Goal: Task Accomplishment & Management: Complete application form

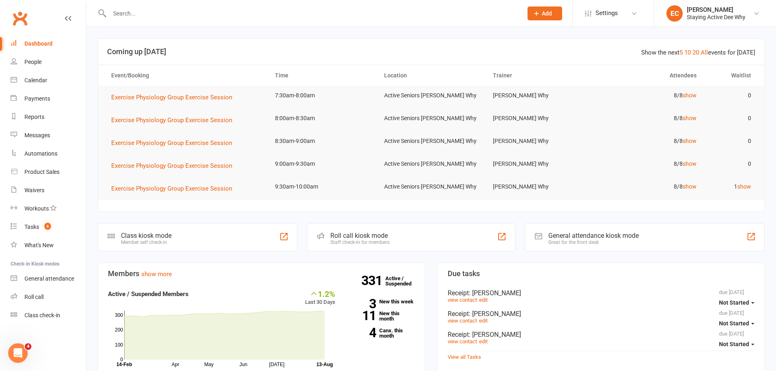
click at [144, 19] on input "text" at bounding box center [312, 13] width 410 height 11
click at [59, 43] on link "Dashboard" at bounding box center [48, 44] width 75 height 18
click at [143, 10] on input "text" at bounding box center [312, 13] width 410 height 11
click at [164, 11] on input "text" at bounding box center [312, 13] width 410 height 11
drag, startPoint x: 164, startPoint y: 11, endPoint x: 311, endPoint y: 43, distance: 150.0
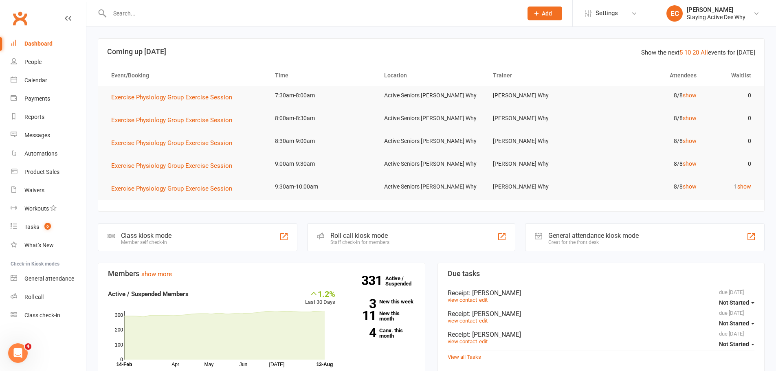
click at [311, 43] on header "Show the next 5 10 20 All events for [DATE] Coming up [DATE]" at bounding box center [431, 52] width 666 height 26
click at [286, 13] on input "text" at bounding box center [312, 13] width 410 height 11
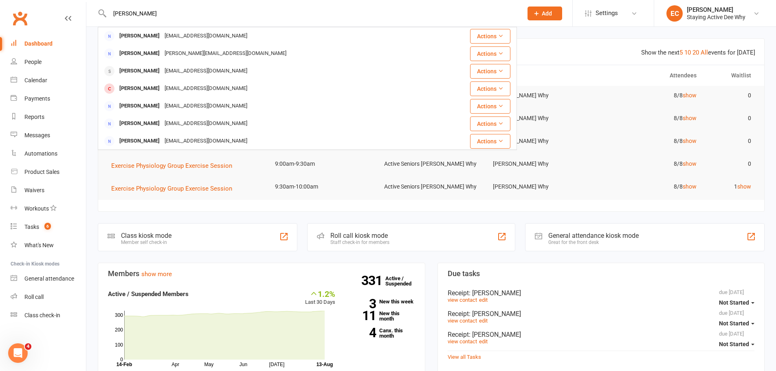
click at [174, 13] on input "[PERSON_NAME]" at bounding box center [312, 13] width 410 height 11
click at [174, 11] on input "[PERSON_NAME]" at bounding box center [312, 13] width 410 height 11
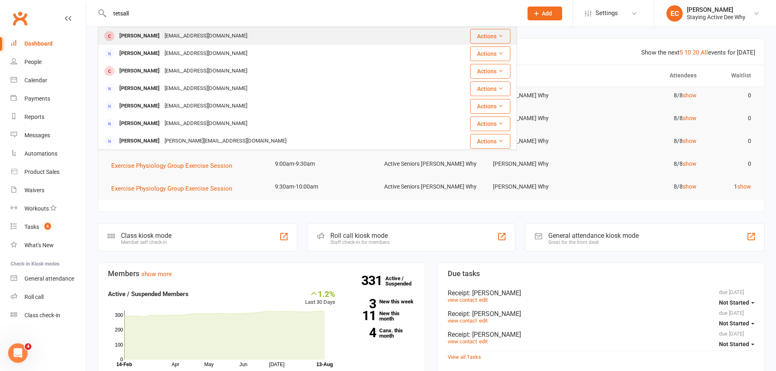
type input "tetsall"
click at [223, 33] on div "[PERSON_NAME] [EMAIL_ADDRESS][DOMAIN_NAME]" at bounding box center [267, 36] width 336 height 17
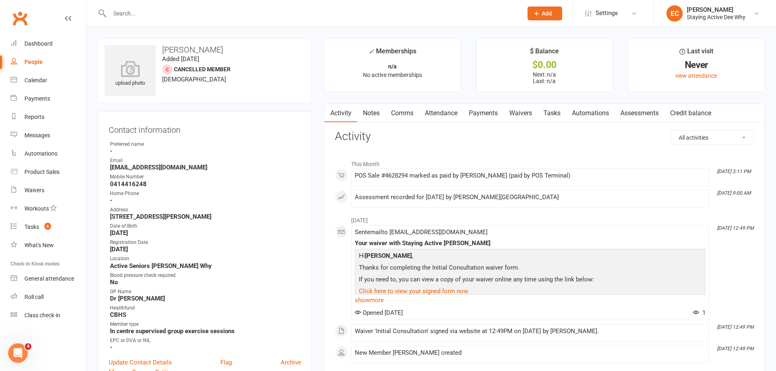
click at [255, 158] on div "Email" at bounding box center [205, 161] width 191 height 8
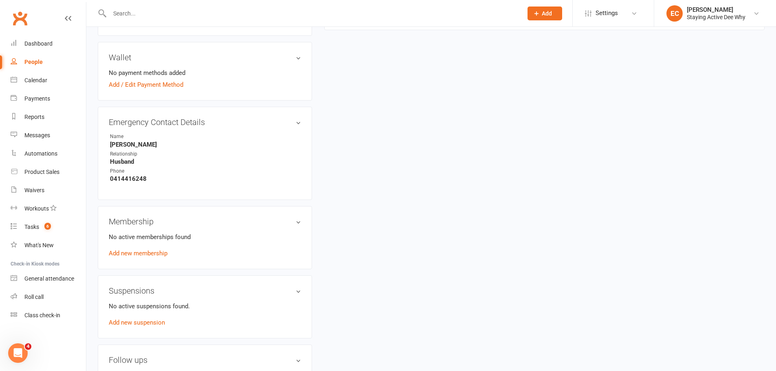
scroll to position [367, 0]
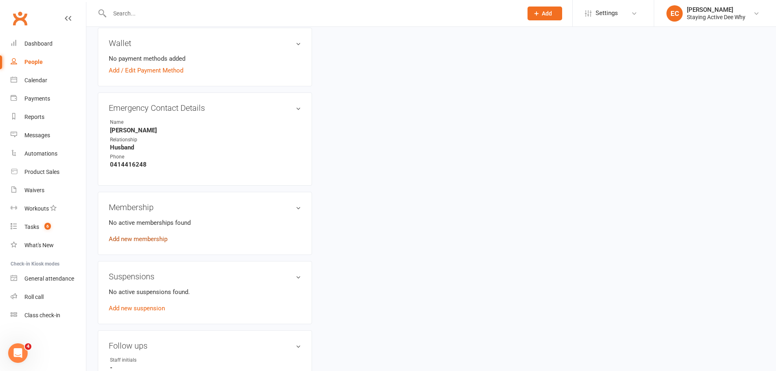
click at [127, 240] on link "Add new membership" at bounding box center [138, 238] width 59 height 7
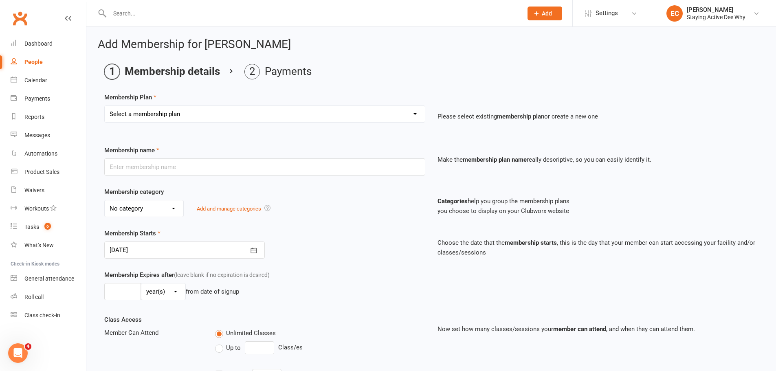
click at [220, 111] on select "Select a membership plan Create new Membership Plan 01 10953 Exercise Physiolog…" at bounding box center [265, 114] width 320 height 16
select select "4"
click at [105, 106] on select "Select a membership plan Create new Membership Plan 01 10953 Exercise Physiolog…" at bounding box center [265, 114] width 320 height 16
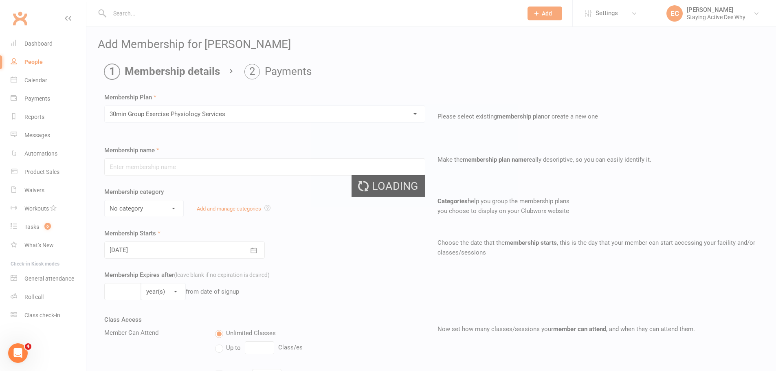
type input "30min Group Exercise Physiology Services"
select select "0"
type input "0"
type input "3"
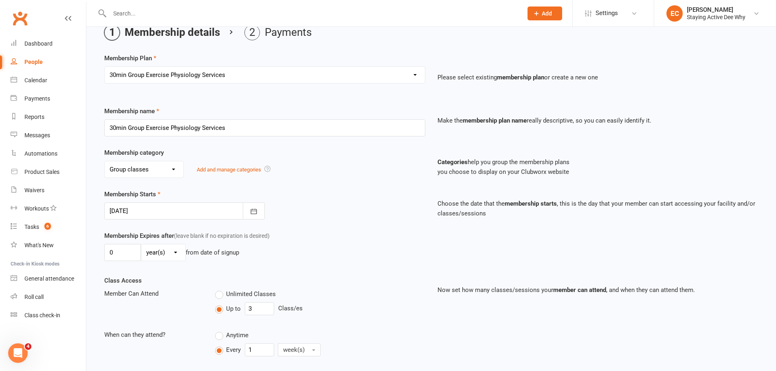
scroll to position [81, 0]
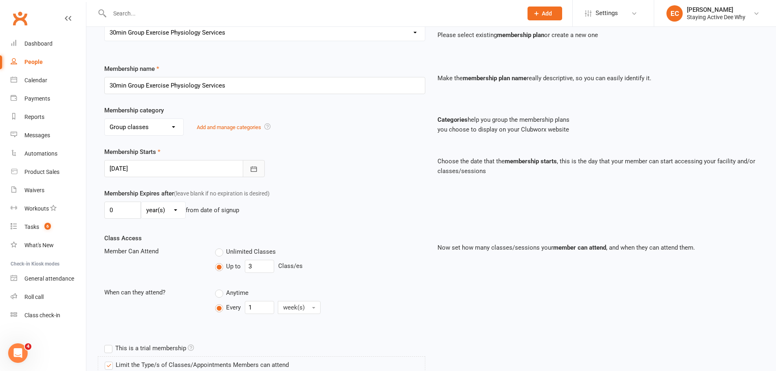
click at [251, 164] on button "button" at bounding box center [254, 168] width 22 height 17
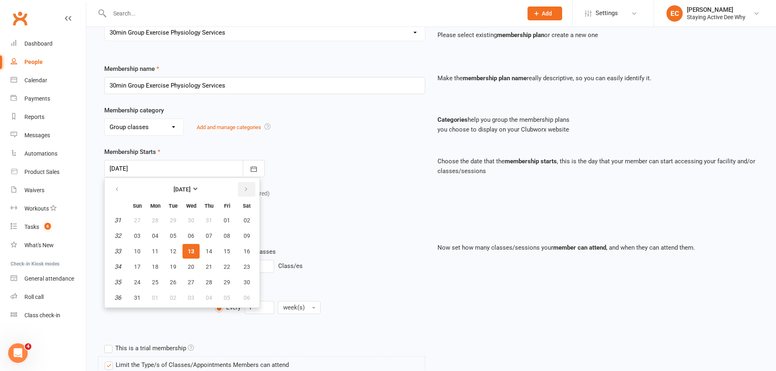
click at [247, 187] on icon "button" at bounding box center [246, 189] width 6 height 7
click at [136, 235] on span "07" at bounding box center [137, 236] width 7 height 7
type input "[DATE]"
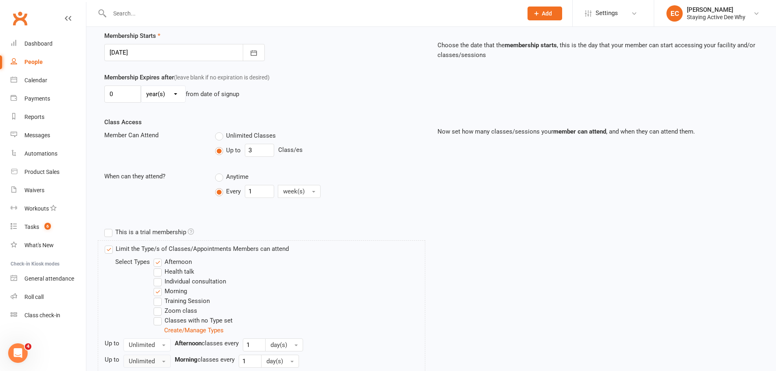
scroll to position [282, 0]
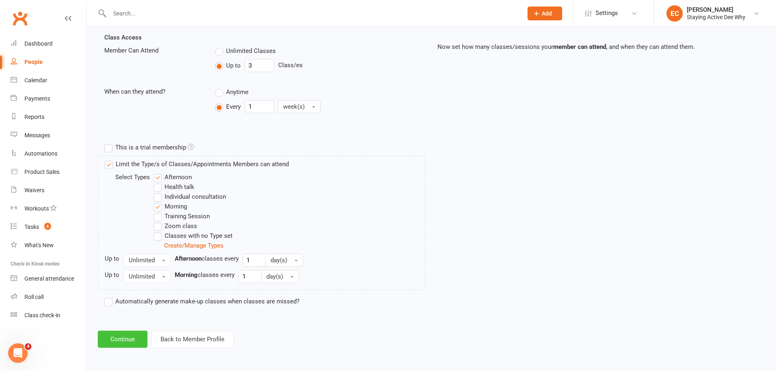
click at [120, 336] on button "Continue" at bounding box center [123, 339] width 50 height 17
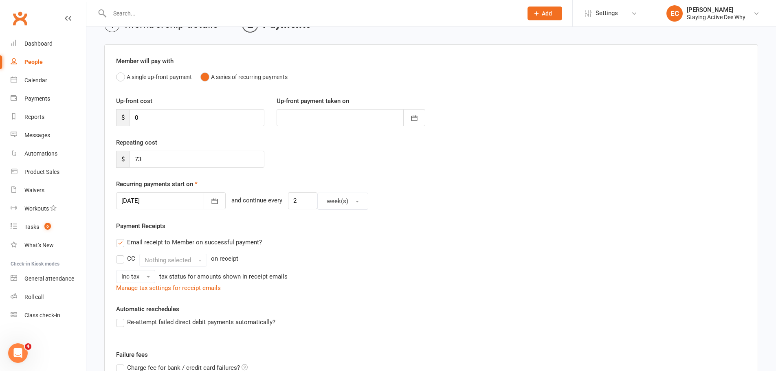
scroll to position [26, 0]
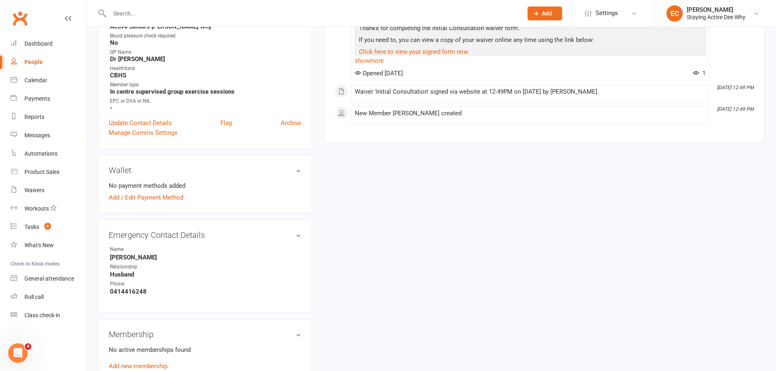
scroll to position [367, 0]
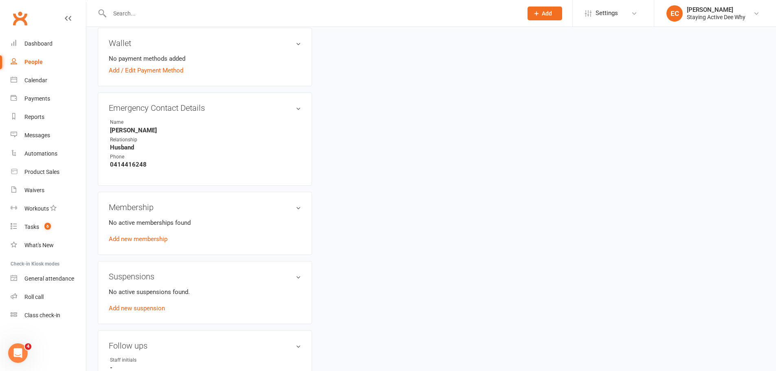
click at [128, 243] on div "No active memberships found Add new membership" at bounding box center [205, 231] width 192 height 26
click at [130, 242] on link "Add new membership" at bounding box center [138, 238] width 59 height 7
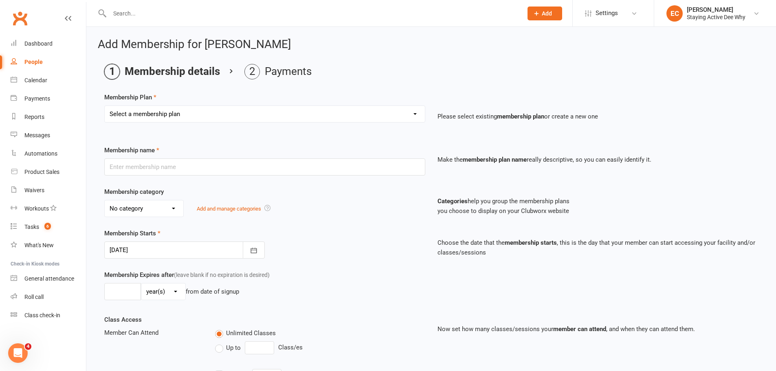
click at [202, 112] on select "Select a membership plan Create new Membership Plan 01 10953 Exercise Physiolog…" at bounding box center [265, 114] width 320 height 16
select select "4"
click at [105, 106] on select "Select a membership plan Create new Membership Plan 01 10953 Exercise Physiolog…" at bounding box center [265, 114] width 320 height 16
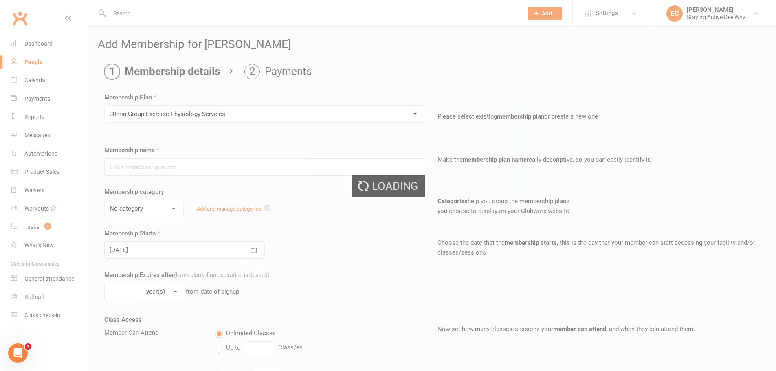
type input "30min Group Exercise Physiology Services"
select select "0"
type input "0"
type input "3"
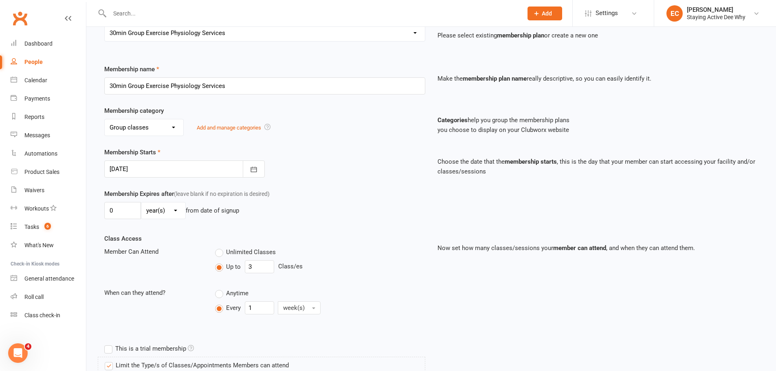
scroll to position [81, 0]
click at [247, 170] on button "button" at bounding box center [254, 168] width 22 height 17
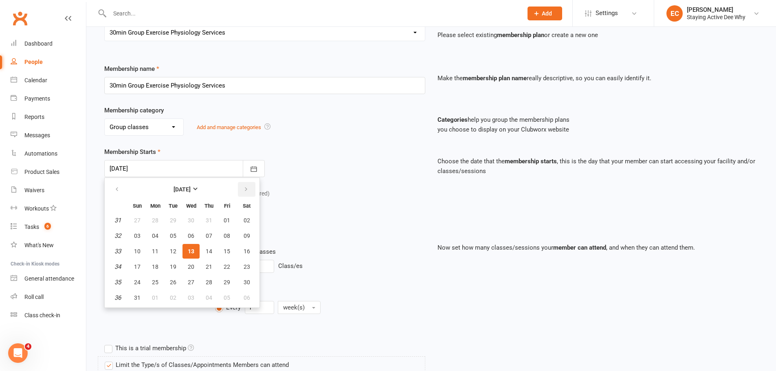
click at [247, 188] on icon "button" at bounding box center [246, 189] width 6 height 7
click at [152, 235] on span "08" at bounding box center [155, 236] width 7 height 7
type input "[DATE]"
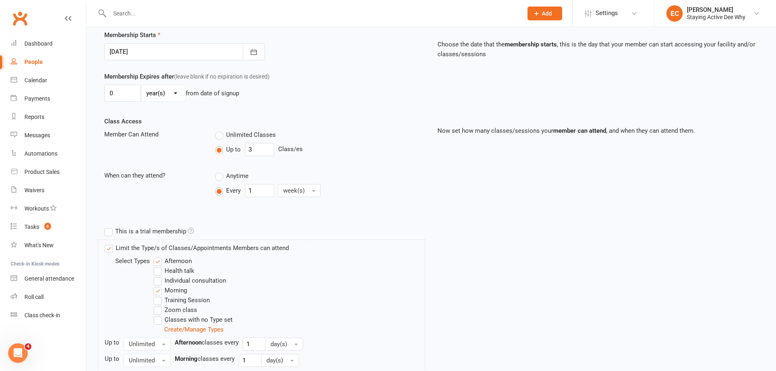
scroll to position [282, 0]
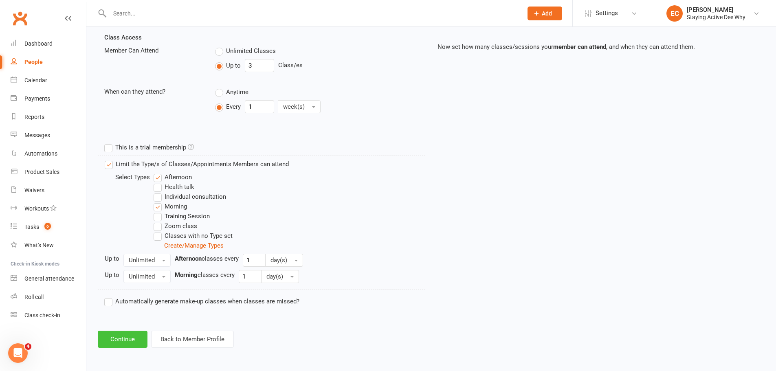
click at [124, 337] on button "Continue" at bounding box center [123, 339] width 50 height 17
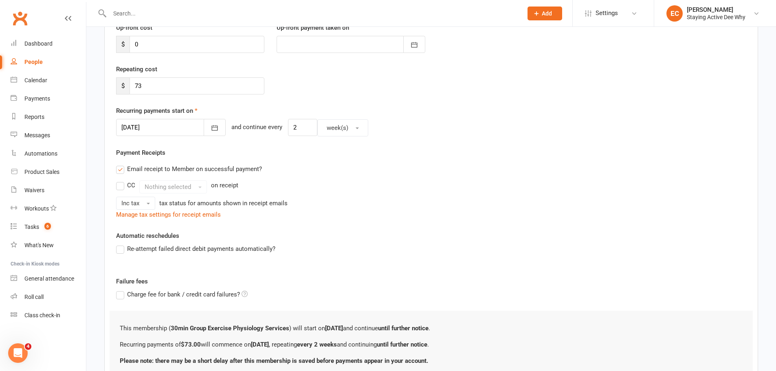
scroll to position [122, 0]
click at [212, 125] on icon "button" at bounding box center [215, 126] width 6 height 5
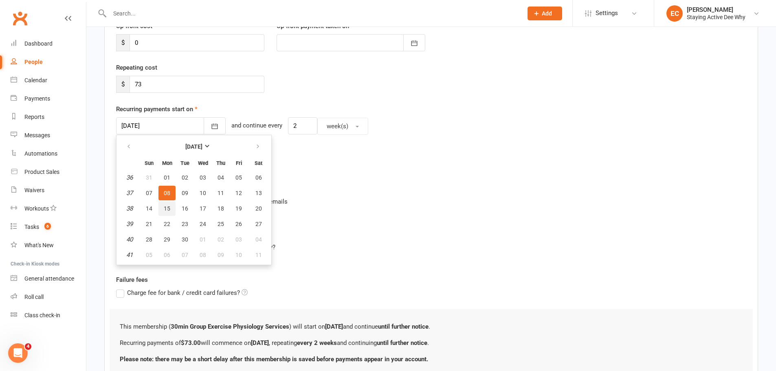
click at [166, 208] on span "15" at bounding box center [167, 208] width 7 height 7
type input "[DATE]"
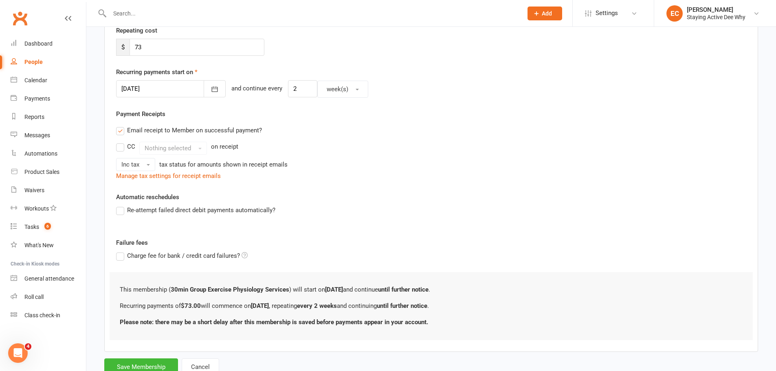
scroll to position [189, 0]
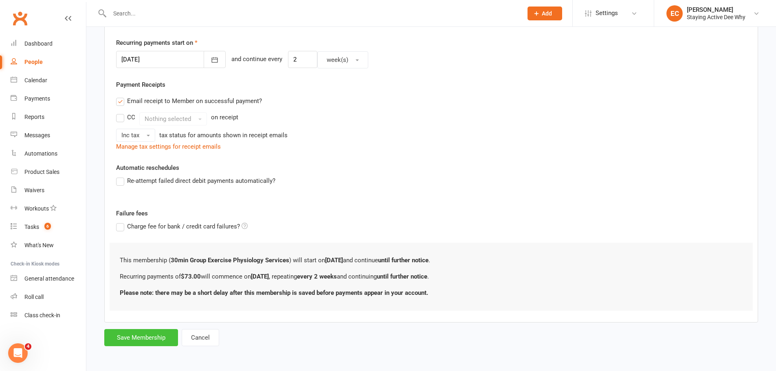
click at [142, 342] on button "Save Membership" at bounding box center [141, 337] width 74 height 17
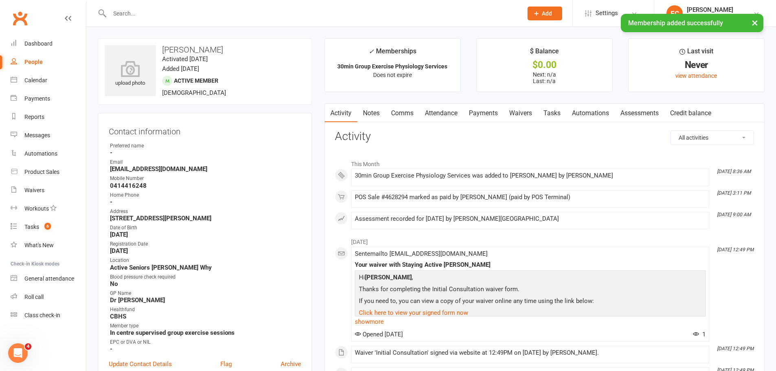
click at [206, 11] on input "text" at bounding box center [312, 13] width 410 height 11
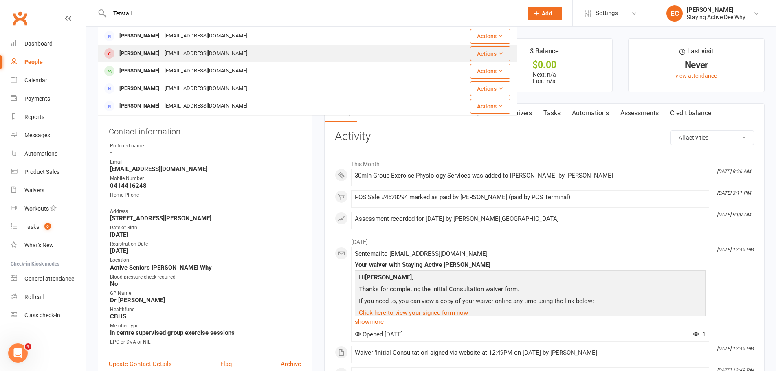
type input "Tetstall"
click at [198, 52] on div "[EMAIL_ADDRESS][DOMAIN_NAME]" at bounding box center [206, 54] width 88 height 12
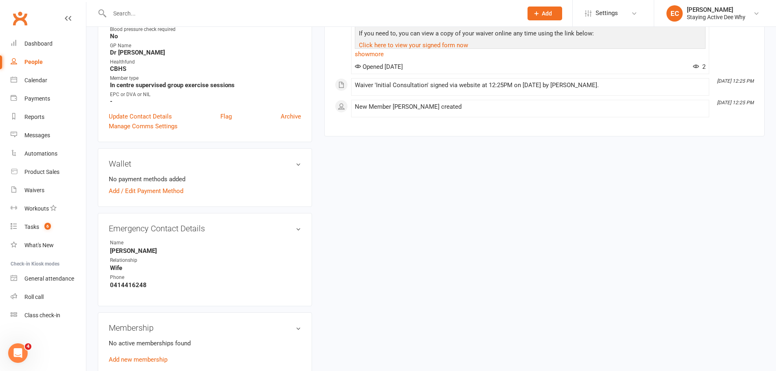
scroll to position [326, 0]
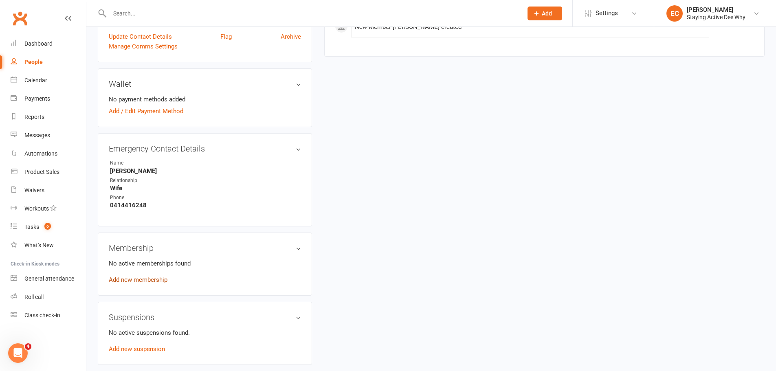
click at [130, 279] on link "Add new membership" at bounding box center [138, 279] width 59 height 7
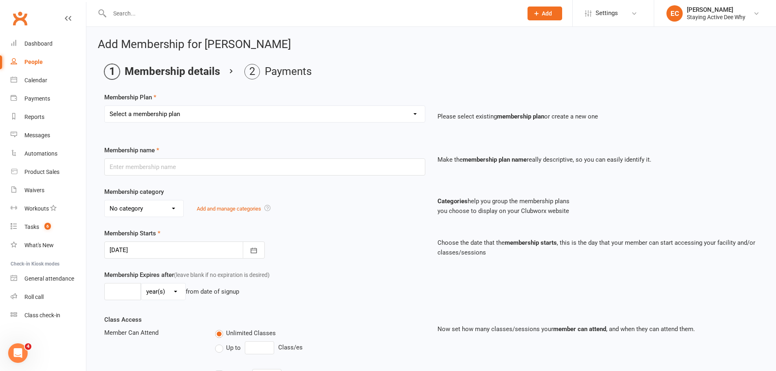
click at [173, 117] on select "Select a membership plan Create new Membership Plan 01 10953 Exercise Physiolog…" at bounding box center [265, 114] width 320 height 16
select select "4"
click at [105, 106] on select "Select a membership plan Create new Membership Plan 01 10953 Exercise Physiolog…" at bounding box center [265, 114] width 320 height 16
type input "30min Group Exercise Physiology Services"
select select "0"
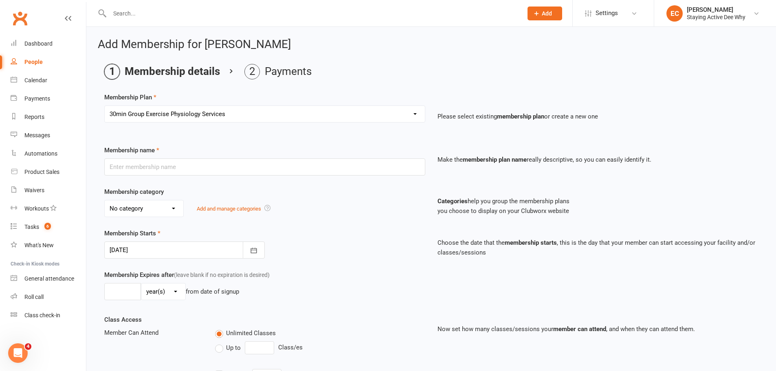
type input "0"
type input "3"
click at [257, 248] on icon "button" at bounding box center [254, 250] width 8 height 8
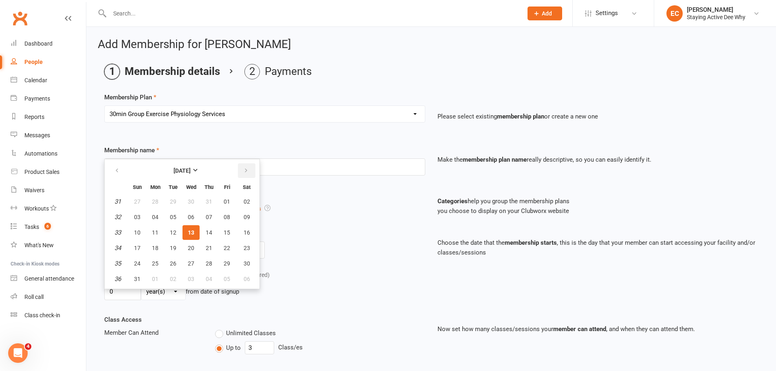
click at [244, 173] on icon "button" at bounding box center [246, 170] width 6 height 7
click at [156, 218] on span "08" at bounding box center [155, 217] width 7 height 7
type input "[DATE]"
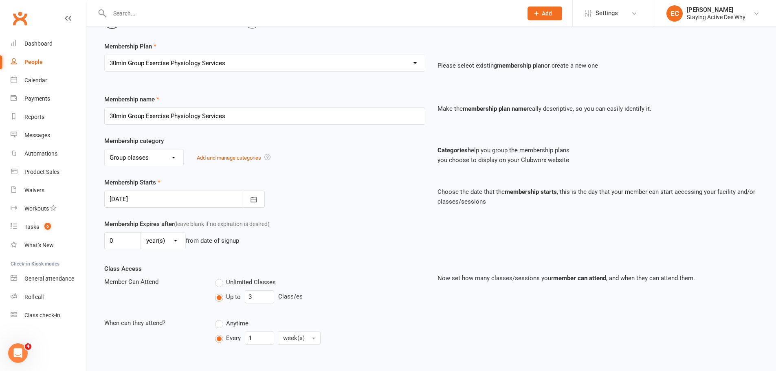
scroll to position [282, 0]
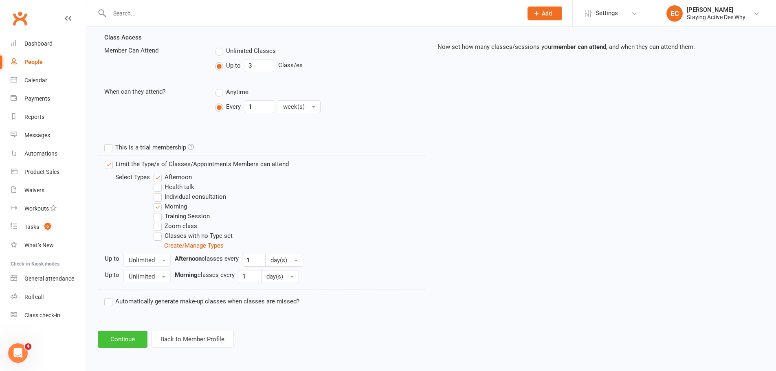
drag, startPoint x: 130, startPoint y: 336, endPoint x: 132, endPoint y: 332, distance: 4.6
click at [130, 336] on button "Continue" at bounding box center [123, 339] width 50 height 17
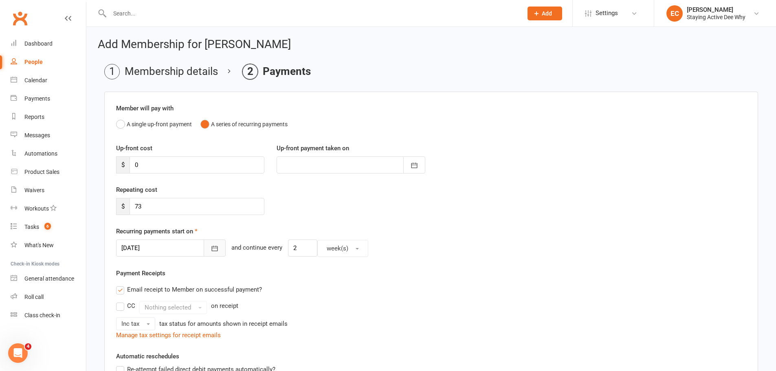
scroll to position [81, 0]
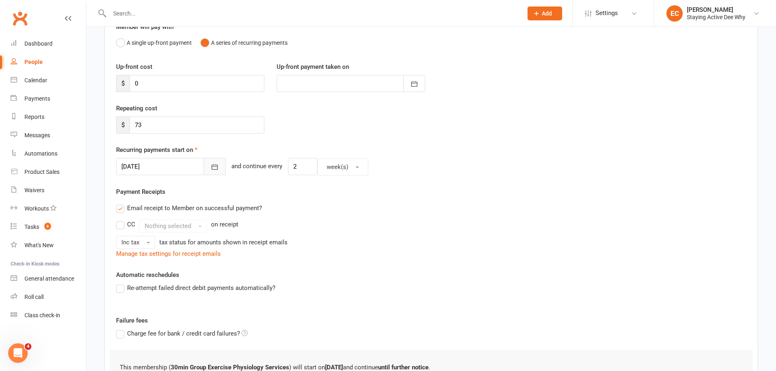
click at [207, 158] on button "button" at bounding box center [215, 166] width 22 height 17
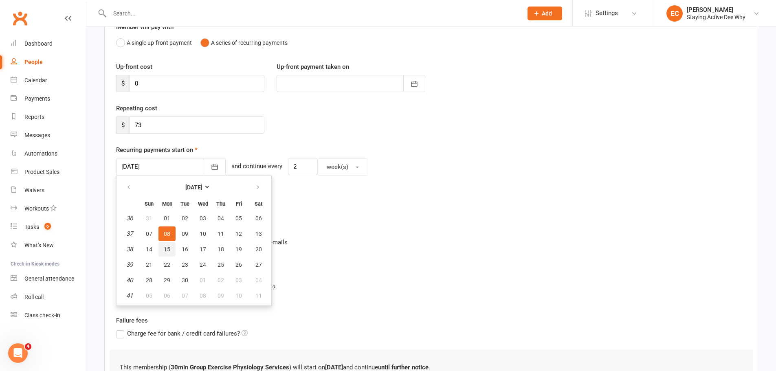
click at [167, 251] on span "15" at bounding box center [167, 249] width 7 height 7
type input "[DATE]"
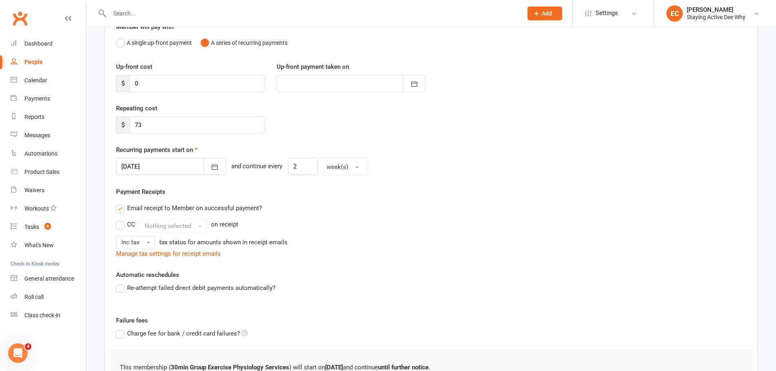
scroll to position [189, 0]
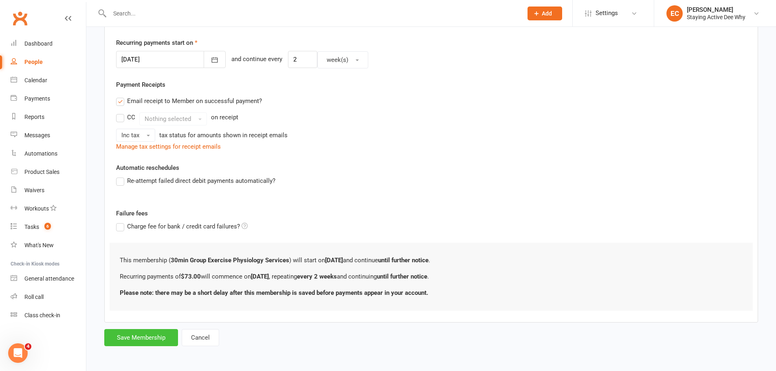
click at [136, 334] on button "Save Membership" at bounding box center [141, 337] width 74 height 17
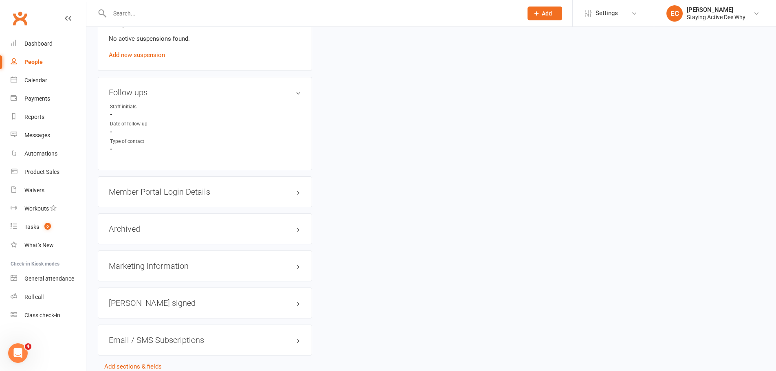
scroll to position [652, 0]
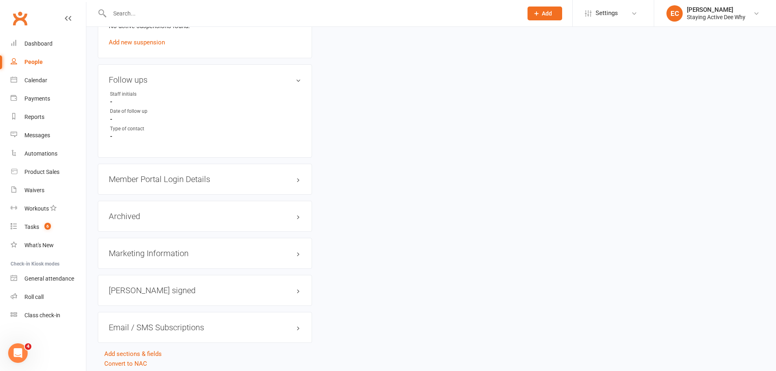
click at [179, 181] on h3 "Member Portal Login Details" at bounding box center [205, 179] width 192 height 9
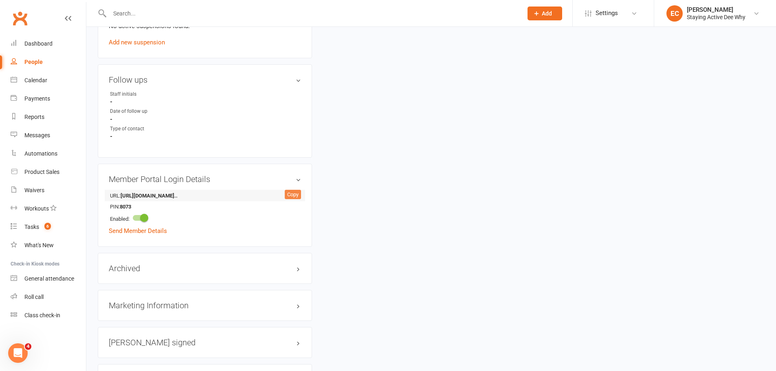
click at [293, 194] on div "Copy" at bounding box center [293, 195] width 16 height 10
click at [124, 207] on strong "8073" at bounding box center [143, 207] width 47 height 9
copy strong "8073"
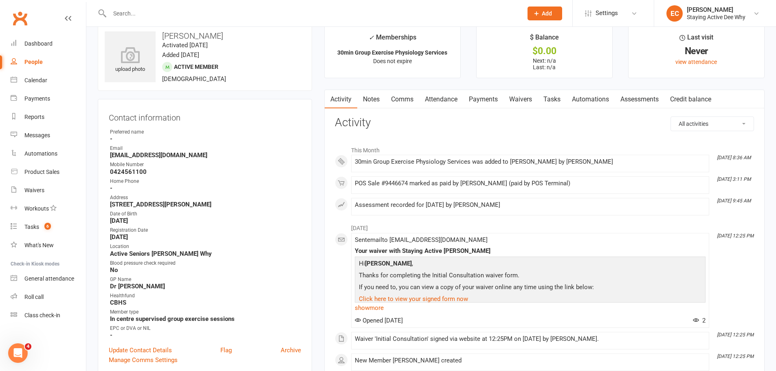
scroll to position [0, 0]
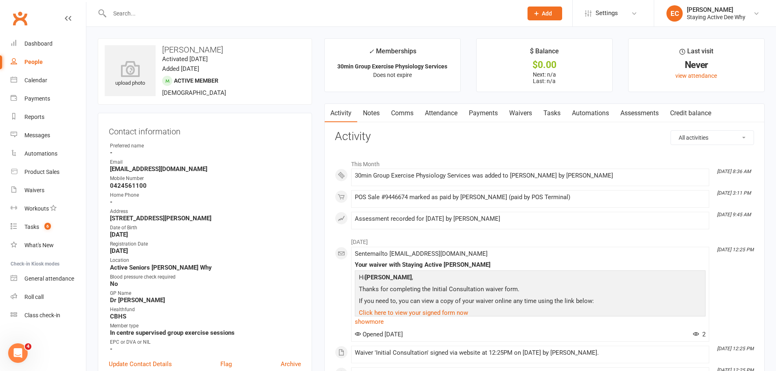
click at [207, 148] on div "Preferred name" at bounding box center [205, 146] width 191 height 8
click at [59, 77] on link "Calendar" at bounding box center [48, 80] width 75 height 18
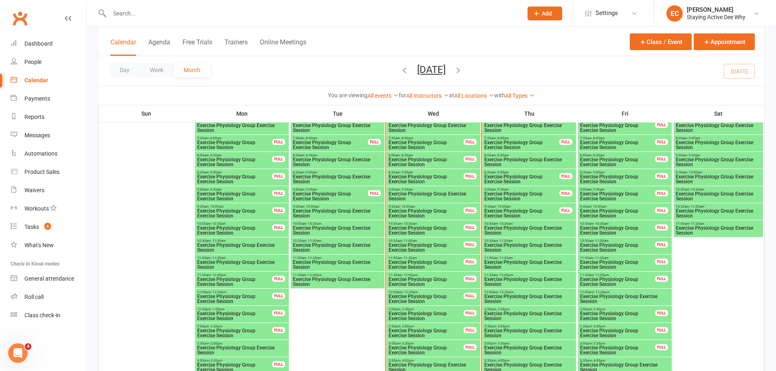
click at [463, 70] on icon "button" at bounding box center [458, 70] width 9 height 9
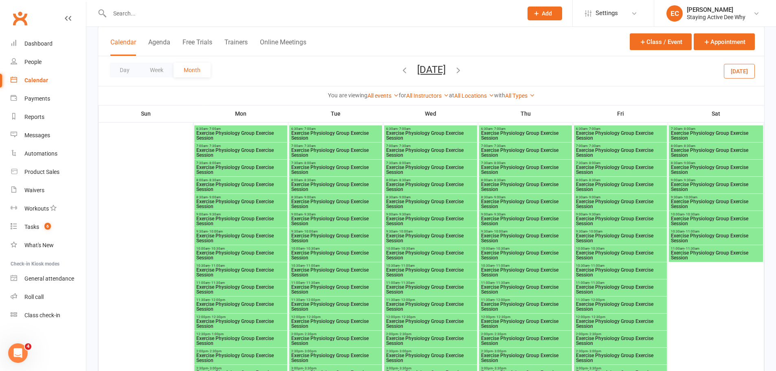
scroll to position [367, 0]
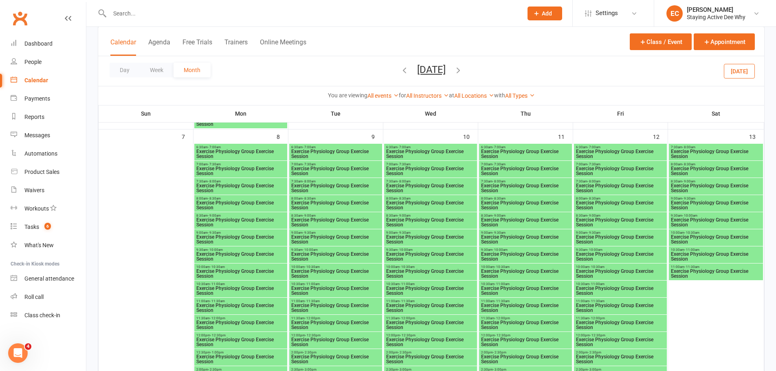
click at [244, 168] on span "Exercise Physiology Group Exercise Session" at bounding box center [241, 171] width 90 height 10
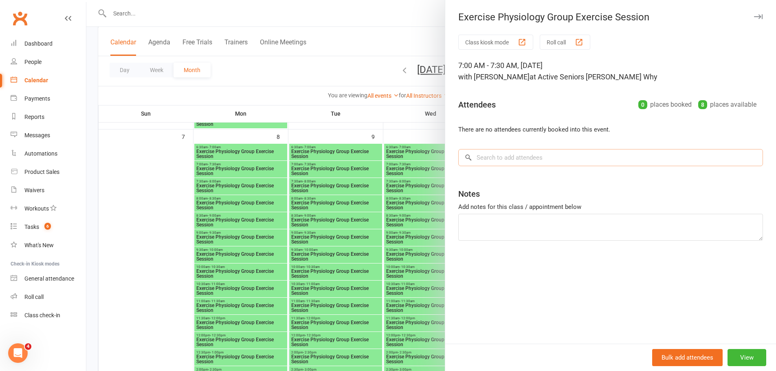
click at [521, 157] on input "search" at bounding box center [610, 157] width 305 height 17
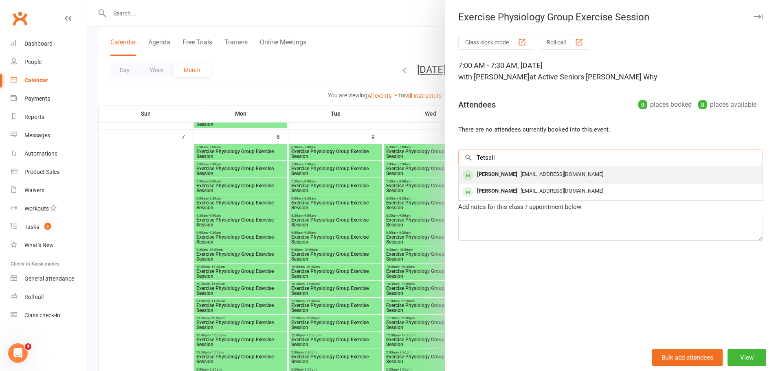
type input "Tetsall"
click at [485, 178] on div "[PERSON_NAME]" at bounding box center [497, 175] width 47 height 12
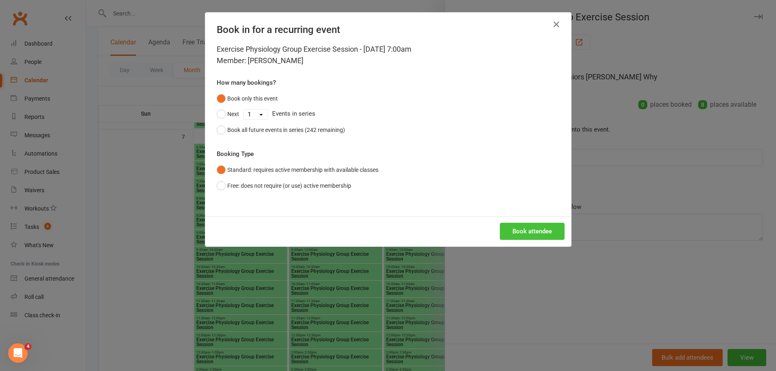
click at [519, 229] on button "Book attendee" at bounding box center [532, 231] width 65 height 17
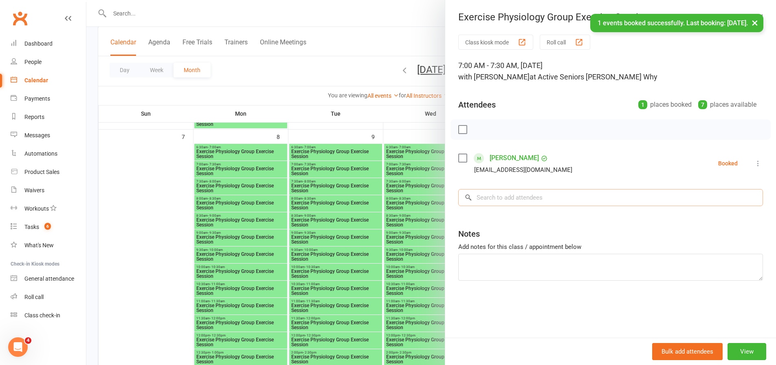
click at [499, 198] on input "search" at bounding box center [610, 197] width 305 height 17
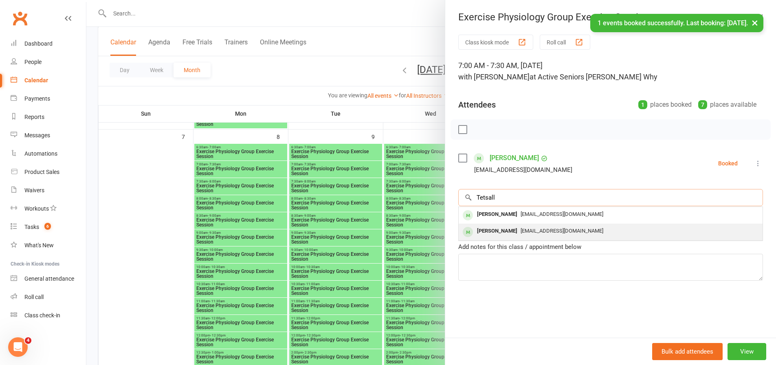
type input "Tetsall"
click at [497, 229] on div "[PERSON_NAME]" at bounding box center [497, 231] width 47 height 12
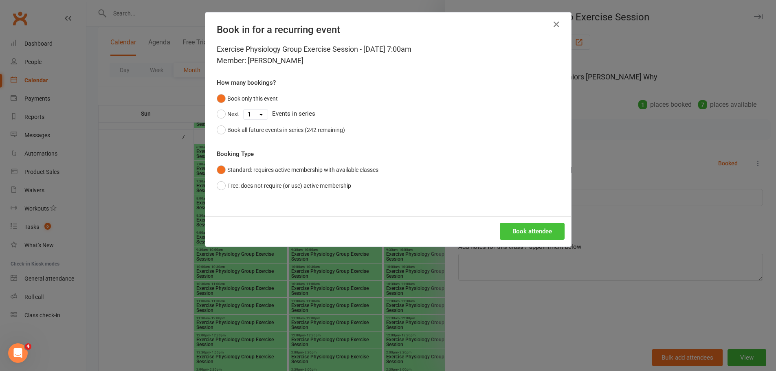
click at [547, 224] on button "Book attendee" at bounding box center [532, 231] width 65 height 17
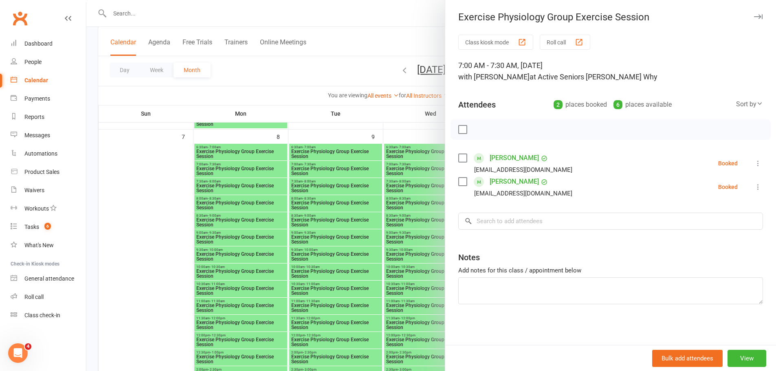
click at [247, 174] on div at bounding box center [431, 185] width 690 height 371
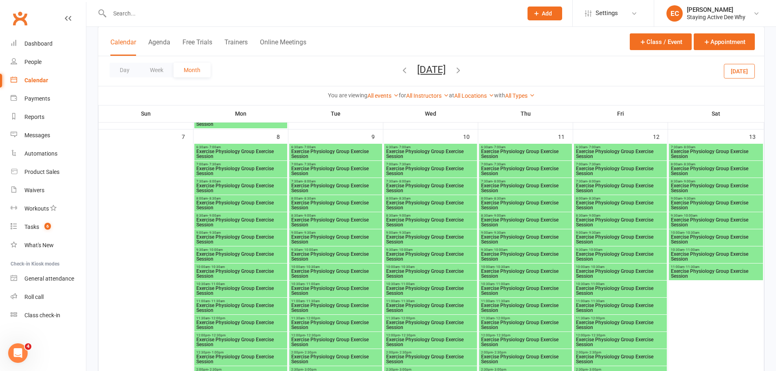
click at [430, 168] on span "Exercise Physiology Group Exercise Session" at bounding box center [431, 171] width 90 height 10
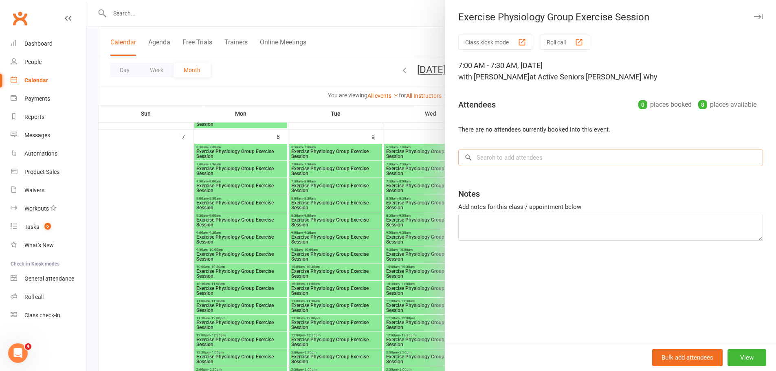
click at [578, 155] on input "search" at bounding box center [610, 157] width 305 height 17
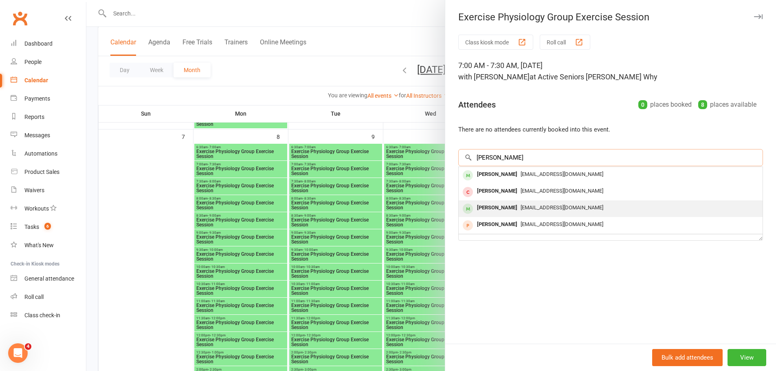
type input "[PERSON_NAME]"
click at [521, 206] on span "[EMAIL_ADDRESS][DOMAIN_NAME]" at bounding box center [562, 207] width 83 height 6
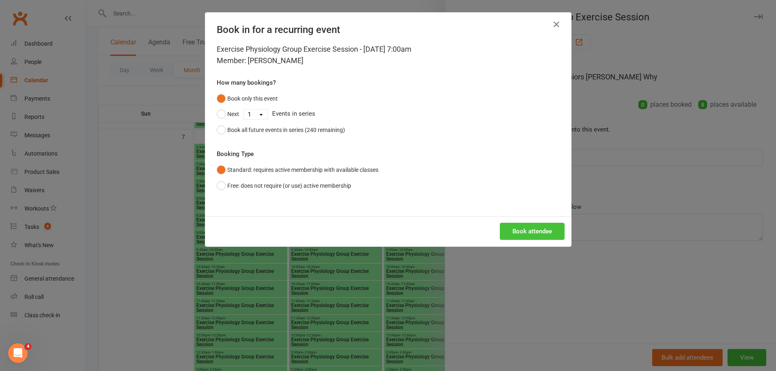
click at [517, 224] on button "Book attendee" at bounding box center [532, 231] width 65 height 17
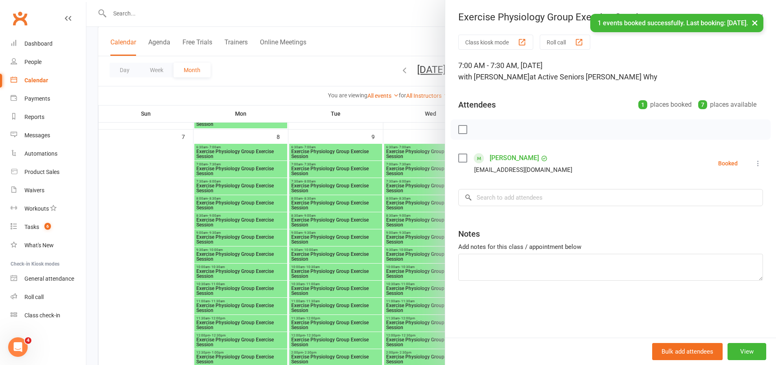
click at [366, 239] on div at bounding box center [431, 182] width 690 height 365
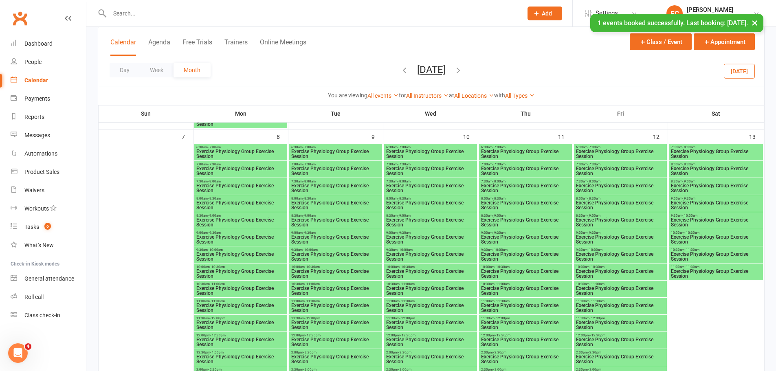
click at [604, 170] on span "Exercise Physiology Group Exercise Session" at bounding box center [621, 171] width 90 height 10
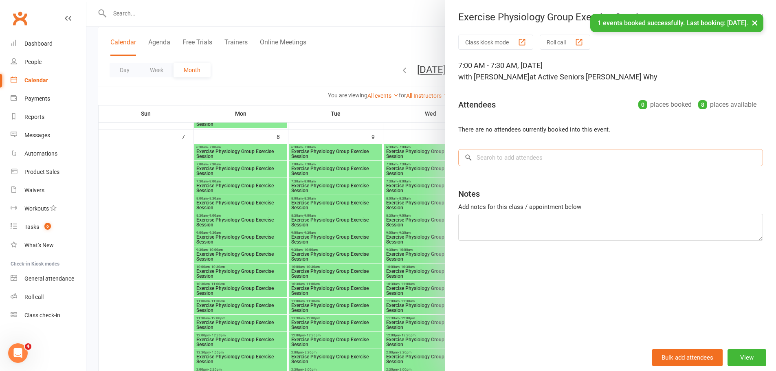
click at [525, 163] on input "search" at bounding box center [610, 157] width 305 height 17
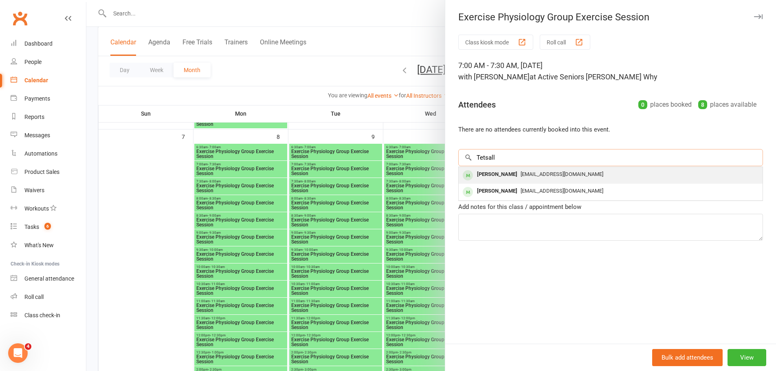
type input "Tetsall"
click at [521, 177] on span "[EMAIL_ADDRESS][DOMAIN_NAME]" at bounding box center [562, 174] width 83 height 6
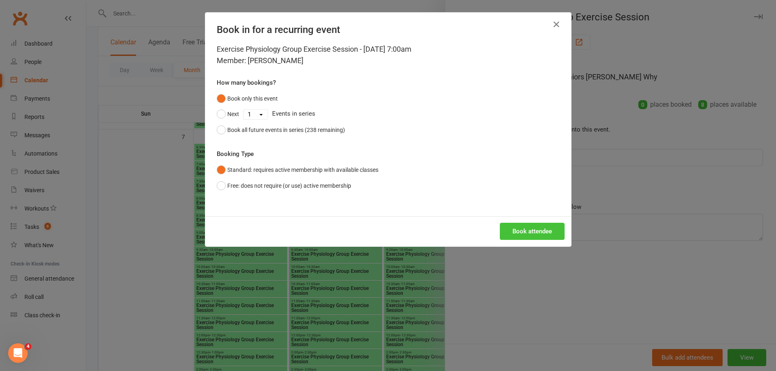
click at [519, 222] on div "Book attendee" at bounding box center [388, 231] width 366 height 30
click at [517, 228] on button "Book attendee" at bounding box center [532, 231] width 65 height 17
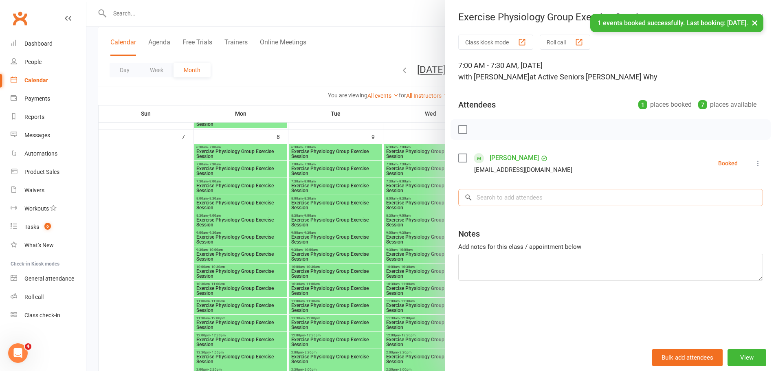
click at [506, 197] on input "search" at bounding box center [610, 197] width 305 height 17
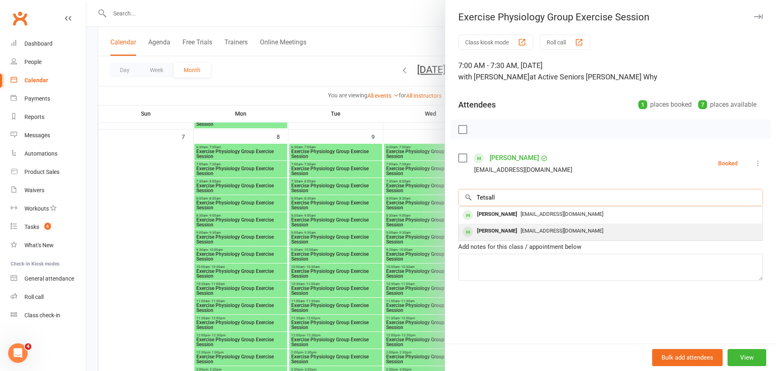
type input "Tetsall"
click at [506, 231] on div "[PERSON_NAME]" at bounding box center [497, 231] width 47 height 12
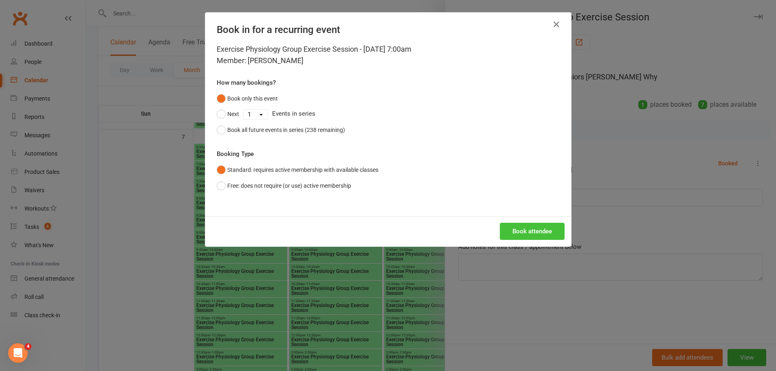
click at [525, 234] on button "Book attendee" at bounding box center [532, 231] width 65 height 17
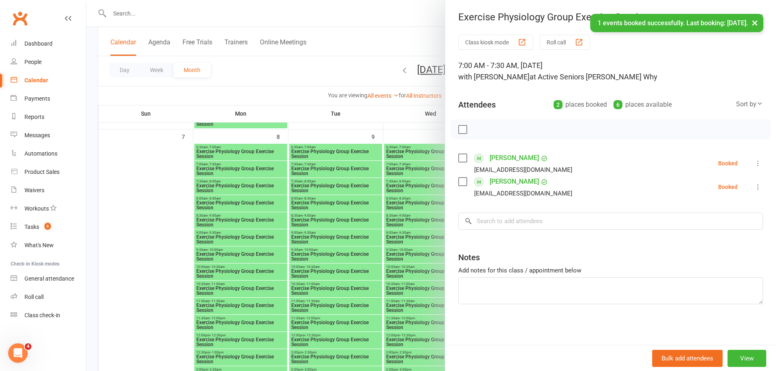
click at [398, 219] on div at bounding box center [431, 185] width 690 height 371
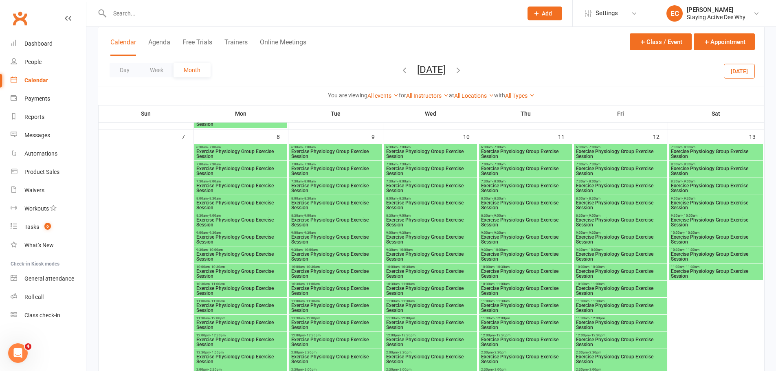
click at [596, 168] on span "Exercise Physiology Group Exercise Session" at bounding box center [621, 171] width 90 height 10
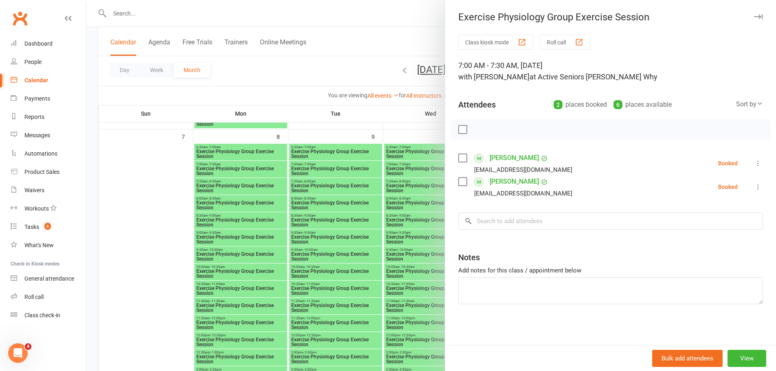
click at [380, 201] on div at bounding box center [431, 185] width 690 height 371
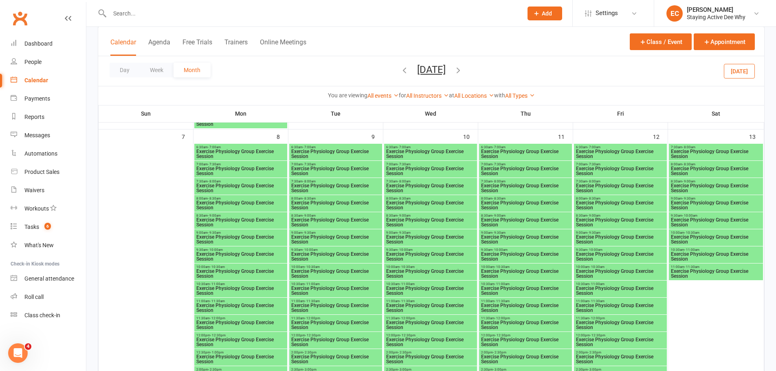
click at [240, 17] on input "text" at bounding box center [312, 13] width 410 height 11
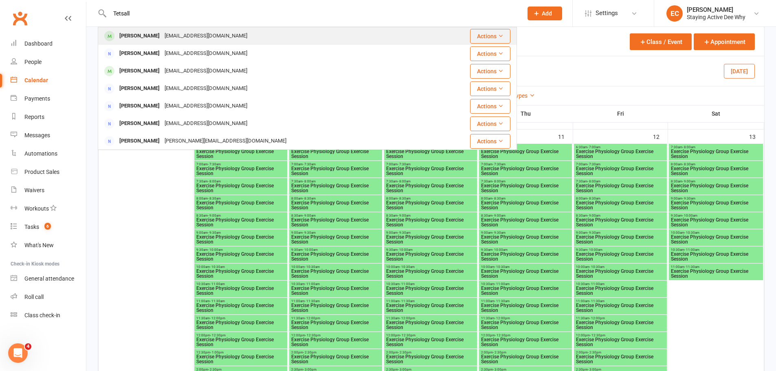
type input "Tetsall"
click at [218, 36] on div "[PERSON_NAME] [EMAIL_ADDRESS][DOMAIN_NAME]" at bounding box center [267, 36] width 336 height 17
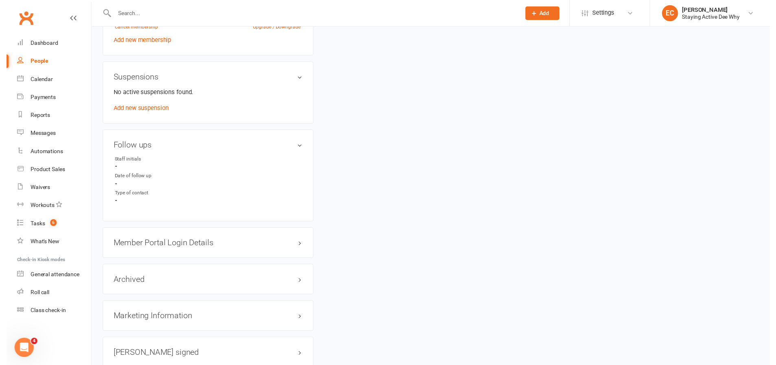
scroll to position [611, 0]
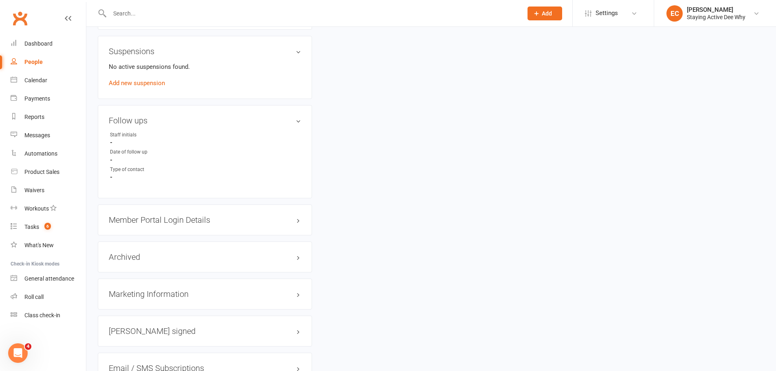
click at [149, 215] on h3 "Member Portal Login Details" at bounding box center [205, 219] width 192 height 9
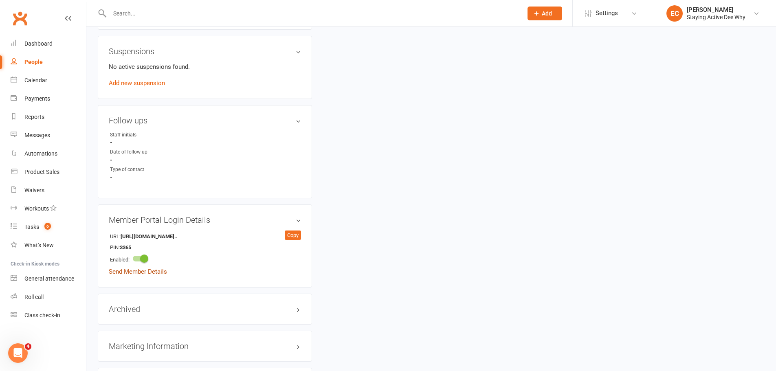
click at [136, 275] on link "Send Member Details" at bounding box center [138, 271] width 58 height 7
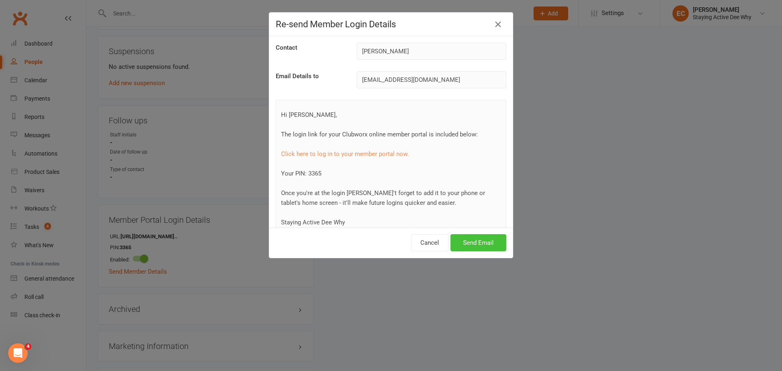
click at [473, 242] on button "Send Email" at bounding box center [479, 242] width 56 height 17
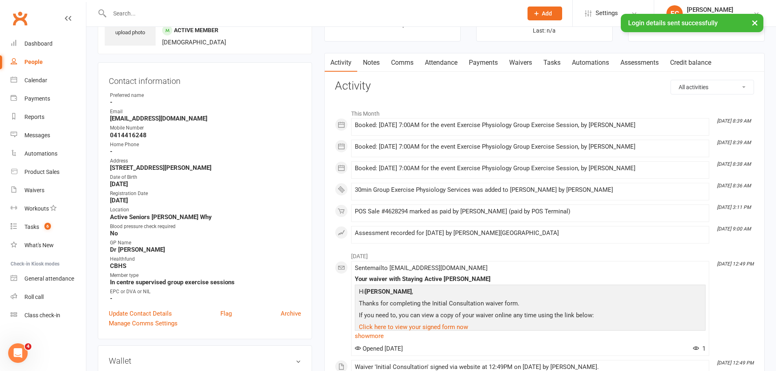
scroll to position [0, 0]
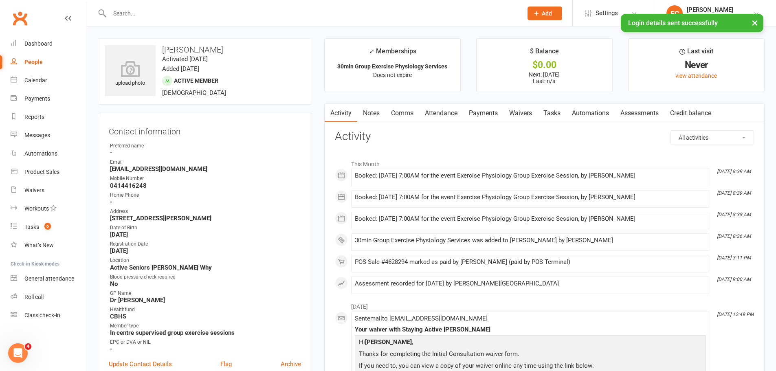
click at [236, 13] on input "text" at bounding box center [312, 13] width 410 height 11
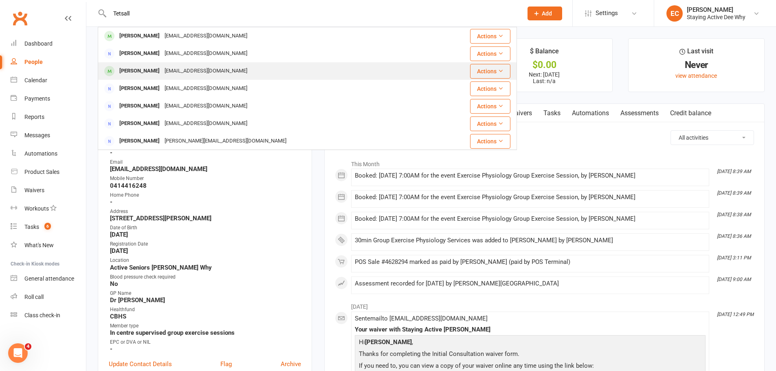
type input "Tetsall"
click at [203, 73] on div "[EMAIL_ADDRESS][DOMAIN_NAME]" at bounding box center [206, 71] width 88 height 12
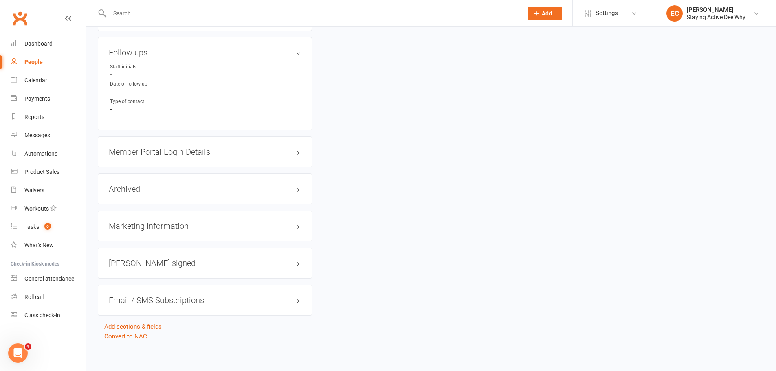
scroll to position [681, 0]
click at [200, 149] on h3 "Member Portal Login Details" at bounding box center [205, 149] width 192 height 9
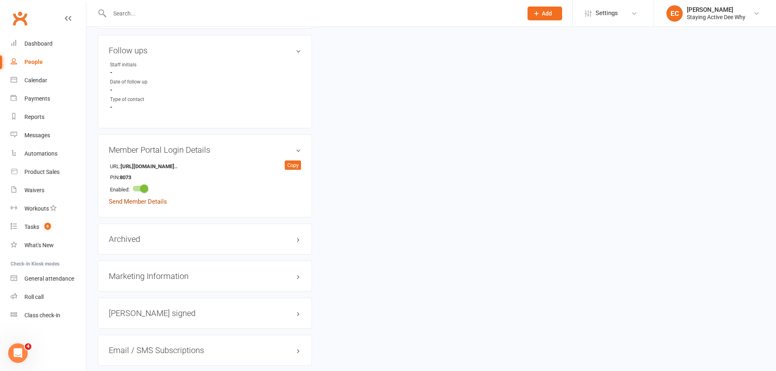
click at [161, 202] on link "Send Member Details" at bounding box center [138, 201] width 58 height 7
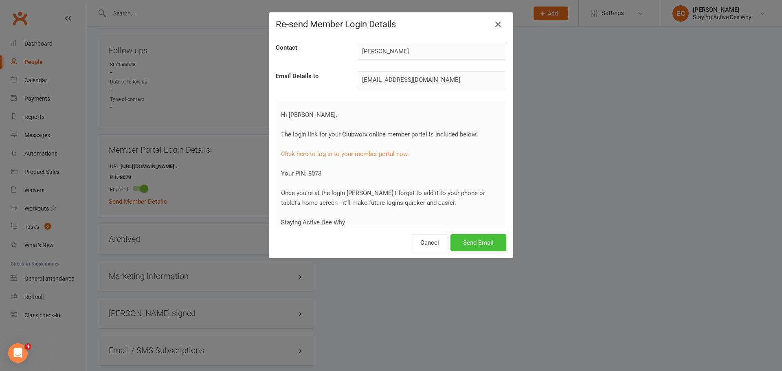
click at [470, 242] on button "Send Email" at bounding box center [479, 242] width 56 height 17
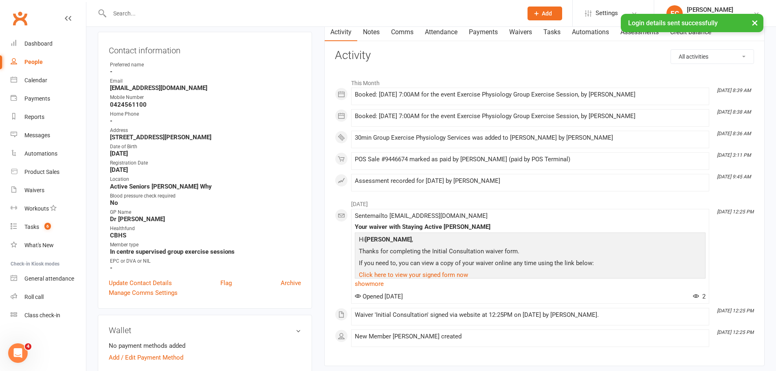
scroll to position [0, 0]
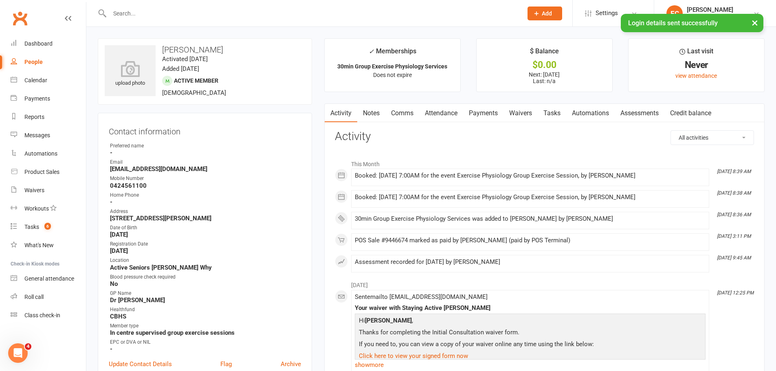
click at [370, 110] on link "Notes" at bounding box center [371, 113] width 28 height 19
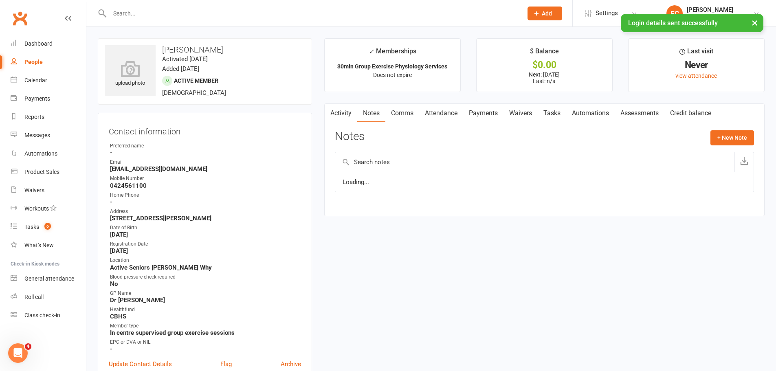
click at [347, 115] on link "Activity" at bounding box center [341, 113] width 33 height 19
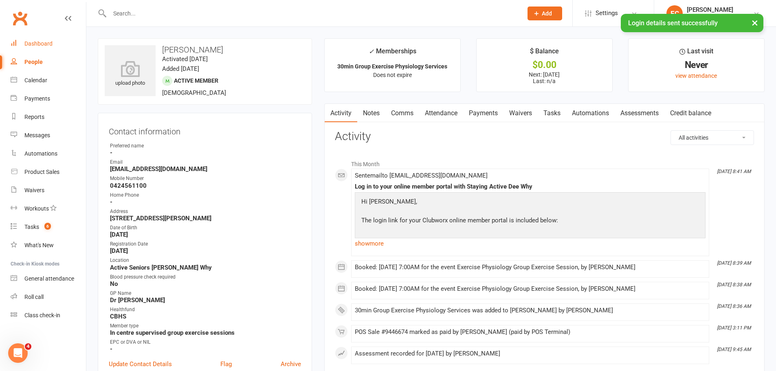
click at [70, 44] on link "Dashboard" at bounding box center [48, 44] width 75 height 18
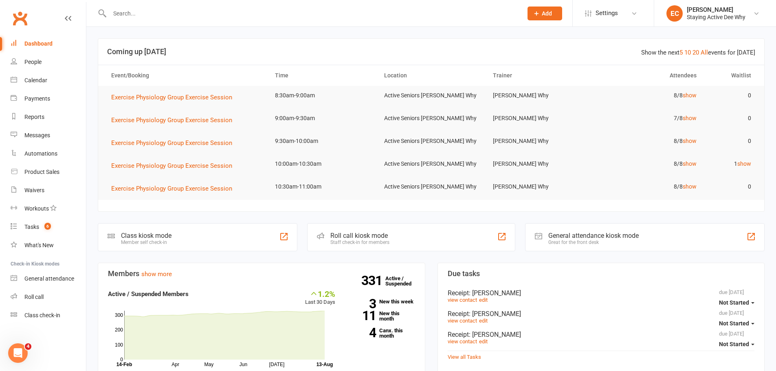
click at [46, 51] on link "Dashboard" at bounding box center [48, 44] width 75 height 18
